Goal: Manage account settings

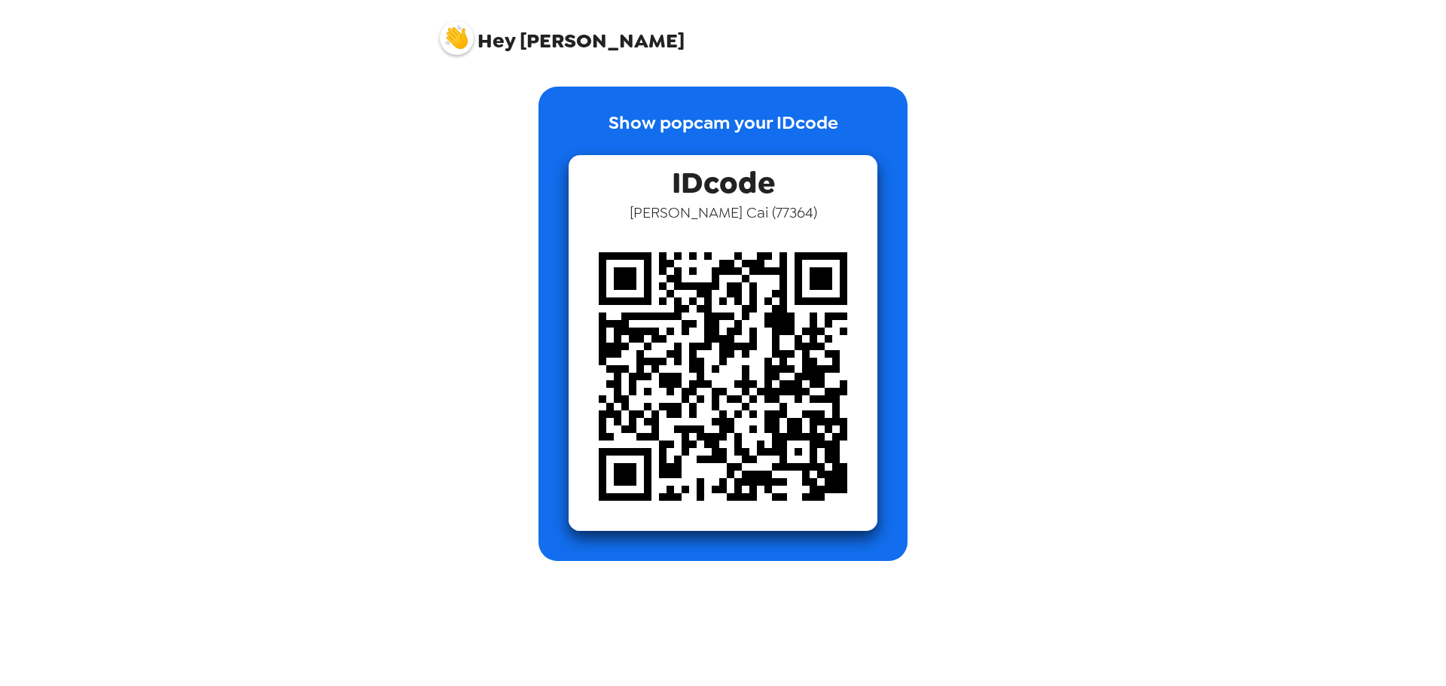
click at [460, 45] on img at bounding box center [457, 38] width 34 height 34
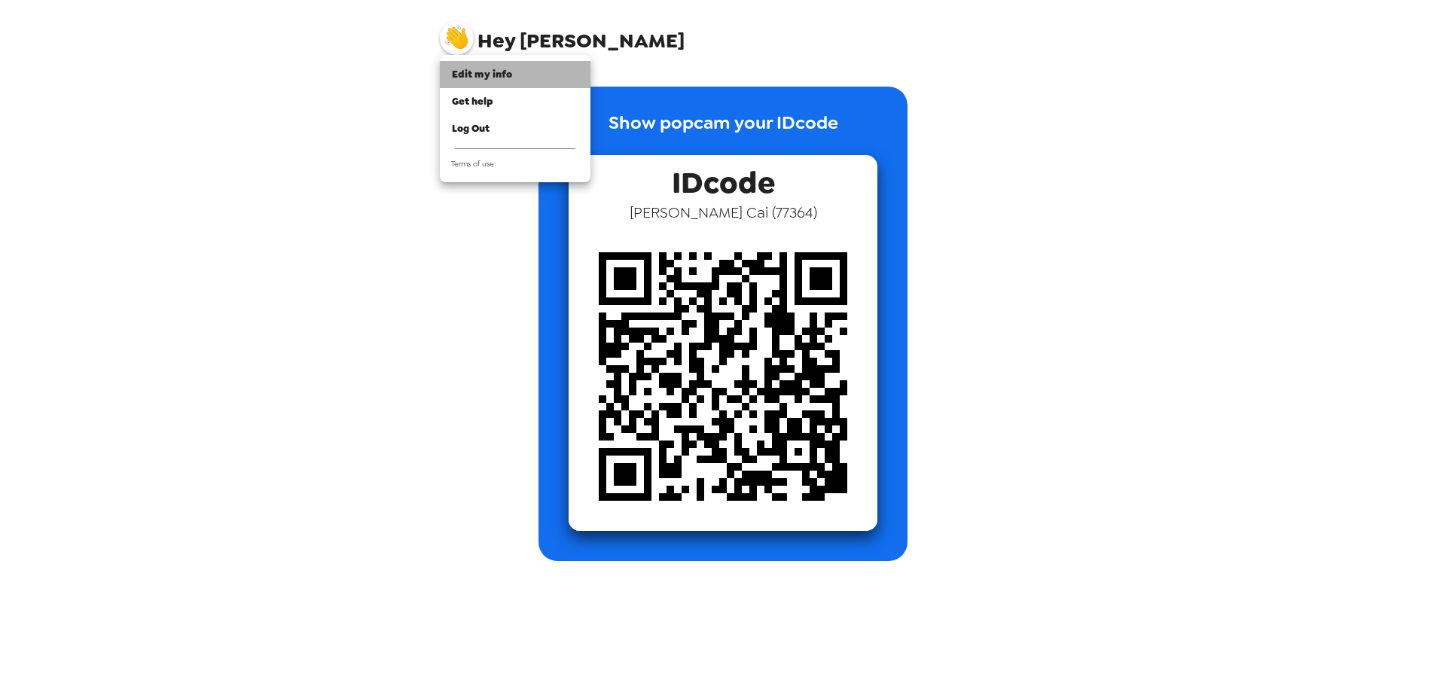
click at [496, 77] on span "Edit my info" at bounding box center [482, 74] width 60 height 13
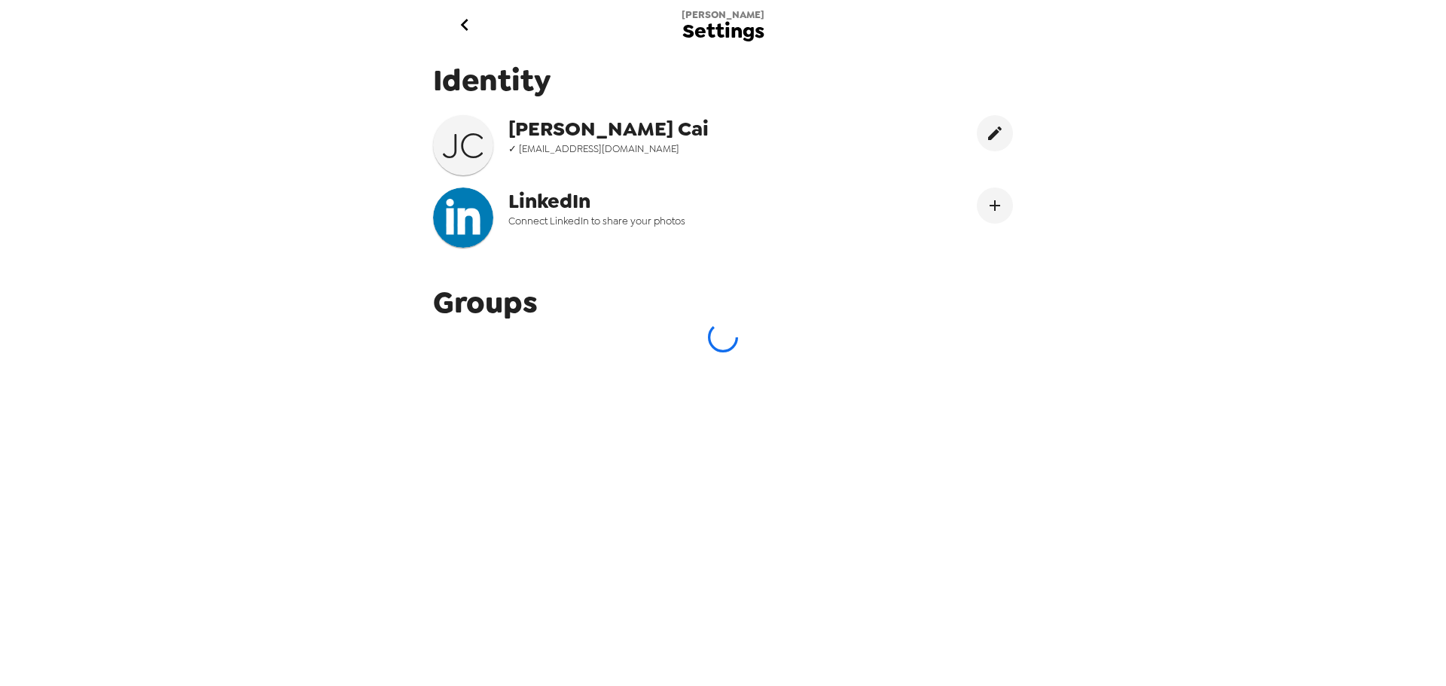
click at [599, 226] on span "Connect LinkedIn to share your photos" at bounding box center [660, 221] width 304 height 13
click at [462, 20] on icon "go back" at bounding box center [465, 25] width 24 height 24
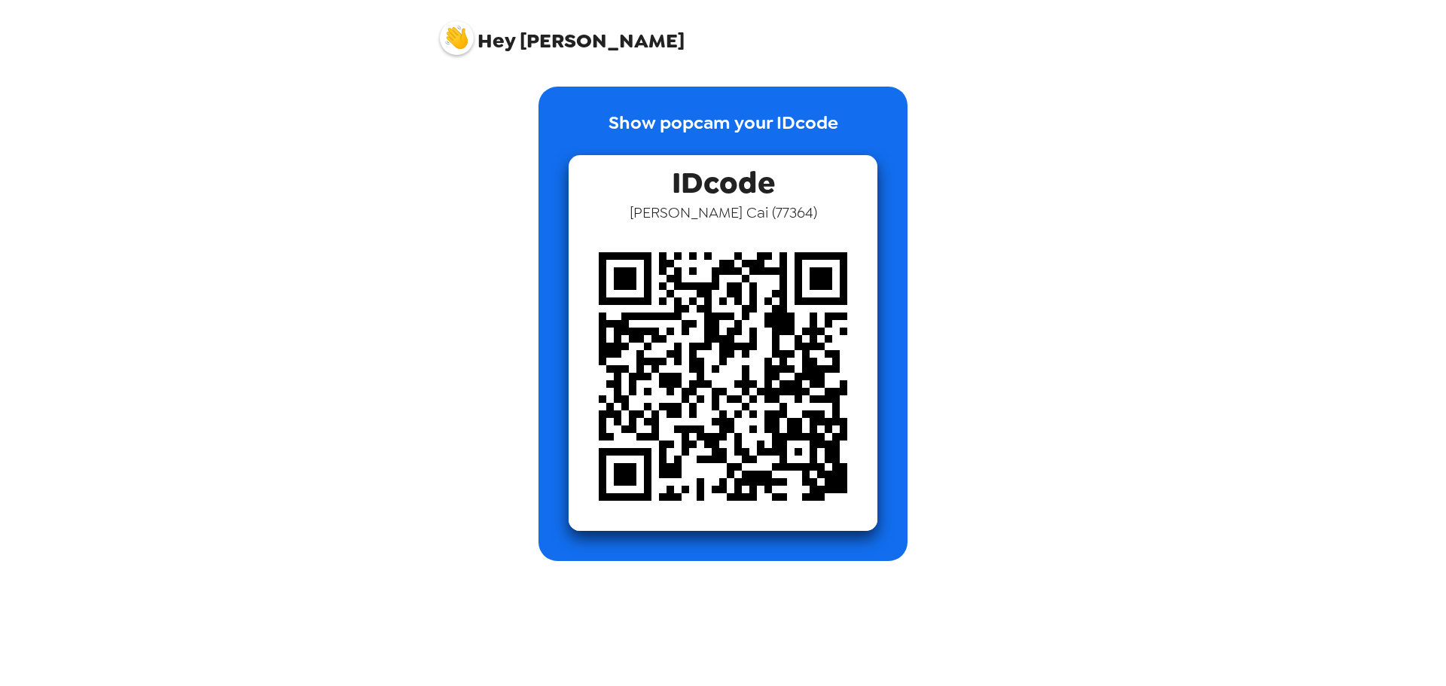
click at [452, 44] on img at bounding box center [457, 38] width 34 height 34
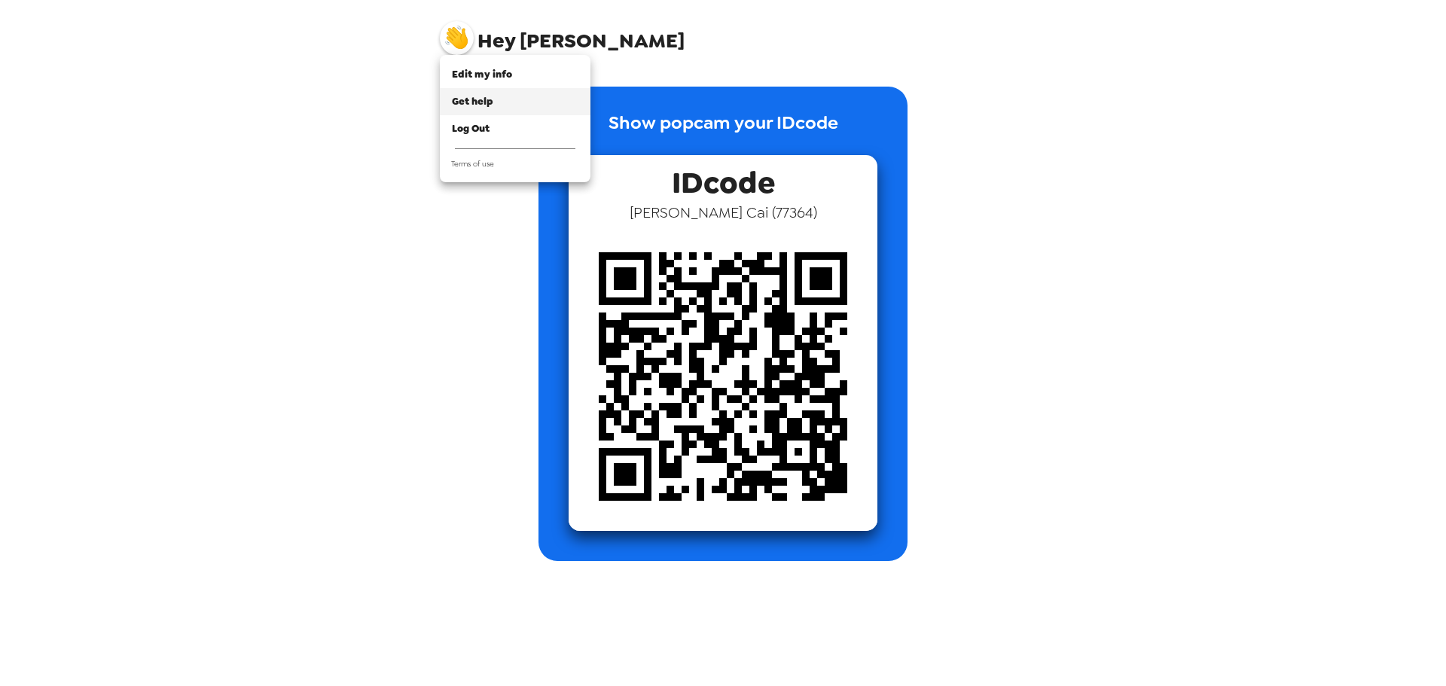
click at [486, 102] on span "Get help" at bounding box center [472, 101] width 41 height 13
